Goal: Find specific page/section: Find specific page/section

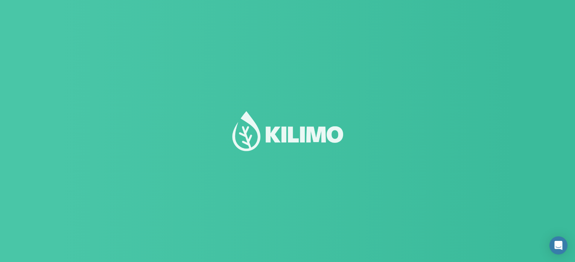
select select "1: Object"
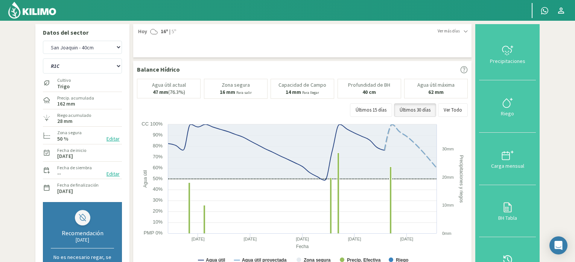
click at [48, 6] on img at bounding box center [32, 10] width 49 height 18
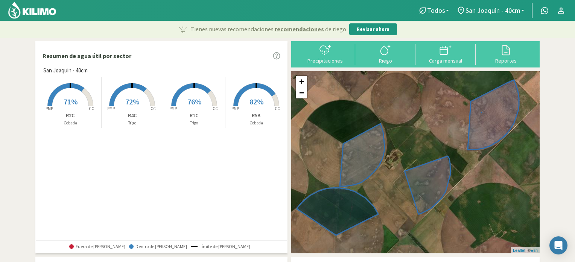
click at [76, 93] on rect at bounding box center [70, 107] width 60 height 60
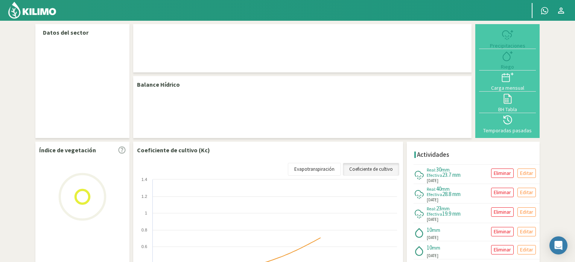
select select "1: Object"
